Goal: Information Seeking & Learning: Learn about a topic

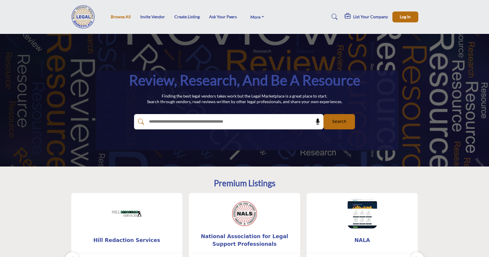
click at [117, 16] on link "Browse All" at bounding box center [121, 16] width 20 height 5
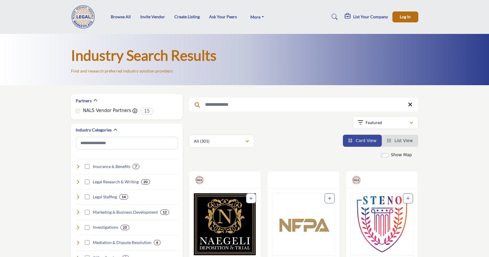
click at [302, 132] on div "Searched Term Searched Results 21" at bounding box center [304, 121] width 230 height 54
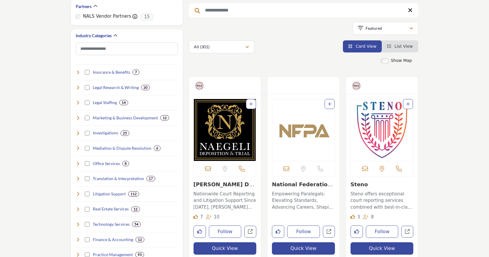
scroll to position [93, 0]
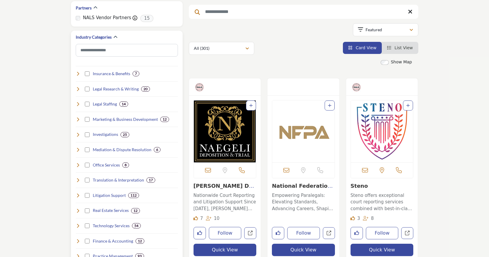
click at [101, 74] on h4 "Insurance & Benefits" at bounding box center [111, 74] width 37 height 6
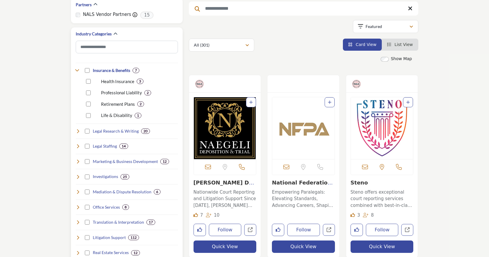
scroll to position [98, 0]
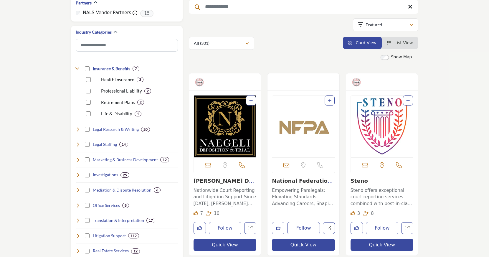
click at [286, 46] on div "All (301) All (301)" at bounding box center [304, 43] width 230 height 13
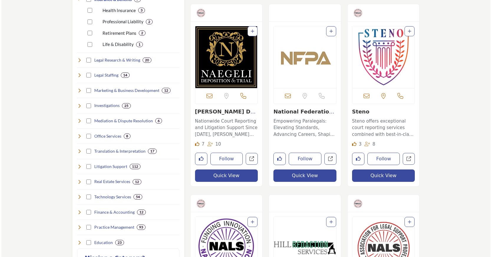
scroll to position [169, 0]
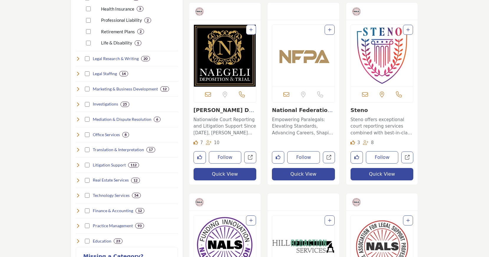
click at [222, 174] on button "Quick View" at bounding box center [225, 174] width 63 height 12
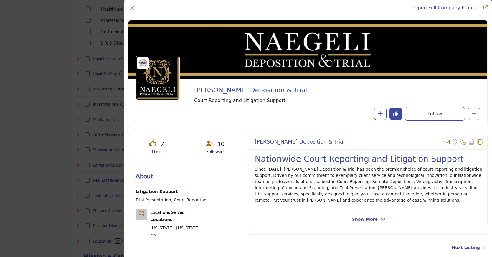
click at [235, 182] on div "About Industry Categories Litigation Support Trial Presentation, Court Reportin…" at bounding box center [186, 225] width 101 height 108
click at [368, 220] on span "Show More" at bounding box center [365, 219] width 26 height 6
click at [380, 220] on icon "Company Data Modal" at bounding box center [382, 219] width 5 height 5
click at [458, 223] on div "NAEGELI Deposition & Trial View email address of this listing Sorry, but we don…" at bounding box center [369, 180] width 238 height 93
click at [444, 142] on icon "Company Data Modal" at bounding box center [447, 142] width 6 height 6
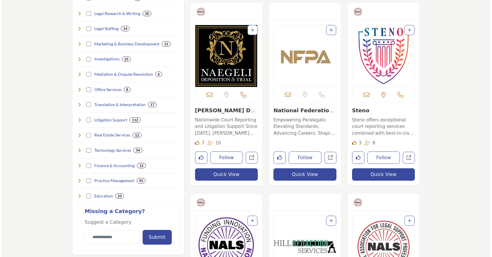
scroll to position [169, 0]
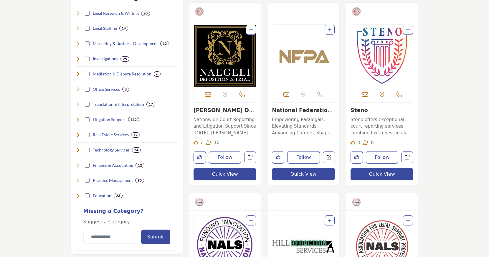
click at [382, 175] on button "Quick View" at bounding box center [382, 174] width 63 height 12
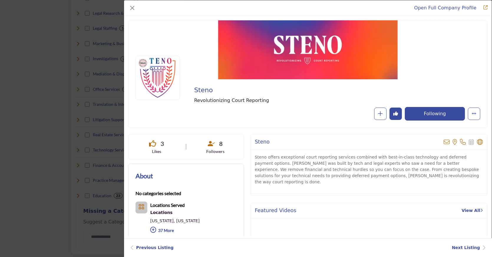
click at [264, 50] on div "Company Data Modal" at bounding box center [307, 49] width 359 height 59
click at [352, 189] on div "Steno View email address of this listing View the location of this listing" at bounding box center [369, 165] width 238 height 62
